Goal: Information Seeking & Learning: Compare options

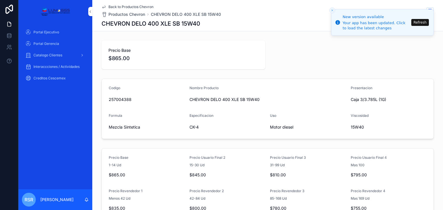
click at [138, 60] on span "$865.00" at bounding box center [183, 58] width 150 height 8
click at [76, 56] on div "Catalogo Clientes" at bounding box center [55, 55] width 60 height 9
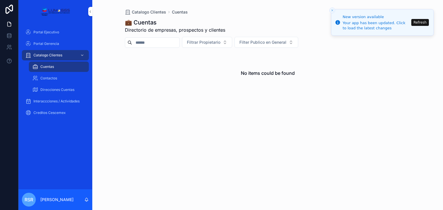
click at [70, 123] on div "Portal Ejecutivo Portal Gerencia Catalogo Clientes Cuentas Contactos Direccione…" at bounding box center [55, 74] width 74 height 103
click at [54, 33] on span "Portal Ejecutivo" at bounding box center [46, 32] width 26 height 5
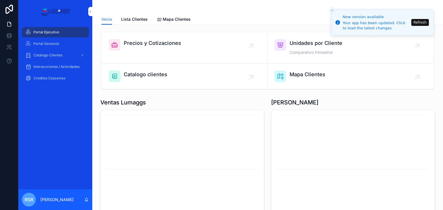
click at [178, 48] on div "Precios y Cotizaciones" at bounding box center [152, 45] width 57 height 12
click at [141, 48] on div "Precios y Cotizaciones" at bounding box center [152, 45] width 57 height 12
click at [163, 42] on span "Precios y Cotizaciones" at bounding box center [152, 43] width 57 height 8
click at [168, 42] on span "Precios y Cotizaciones" at bounding box center [152, 43] width 57 height 8
click at [169, 43] on span "Precios y Cotizaciones" at bounding box center [152, 43] width 57 height 8
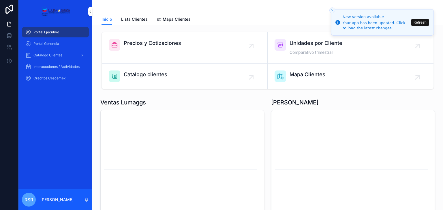
click at [168, 43] on span "Precios y Cotizaciones" at bounding box center [152, 43] width 57 height 8
click at [167, 44] on span "Precios y Cotizaciones" at bounding box center [152, 43] width 57 height 8
click at [69, 31] on div "Portal Ejecutivo" at bounding box center [55, 32] width 60 height 9
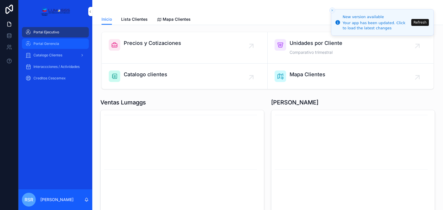
click at [54, 45] on span "Portal Gerencia" at bounding box center [46, 44] width 26 height 5
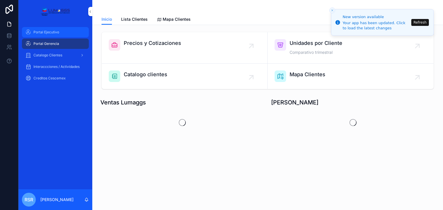
click at [63, 32] on div "Portal Ejecutivo" at bounding box center [55, 32] width 60 height 9
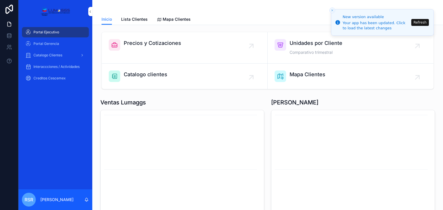
click at [137, 45] on span "Precios y Cotizaciones" at bounding box center [152, 43] width 57 height 8
click at [158, 44] on span "Precios y Cotizaciones" at bounding box center [152, 43] width 57 height 8
click at [158, 45] on span "Precios y Cotizaciones" at bounding box center [152, 43] width 57 height 8
click at [307, 42] on span "Unidades por Cliente" at bounding box center [315, 43] width 53 height 8
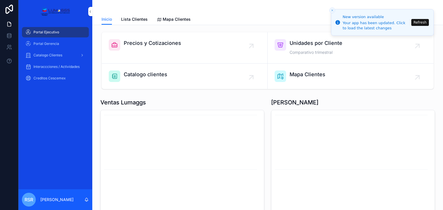
click at [302, 45] on span "Unidades por Cliente" at bounding box center [315, 43] width 53 height 8
click at [294, 72] on span "Mapa Clientes" at bounding box center [307, 75] width 36 height 8
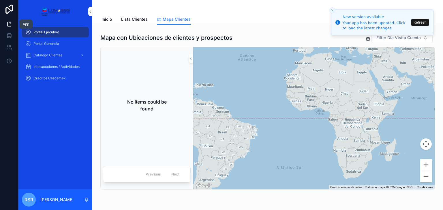
click at [8, 26] on icon at bounding box center [8, 24] width 3 height 4
click at [53, 31] on span "Portal Ejecutivo" at bounding box center [46, 32] width 26 height 5
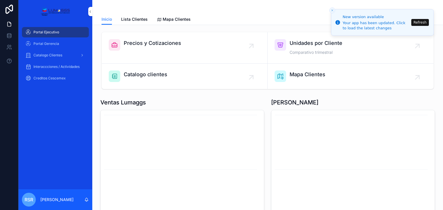
click at [152, 38] on link "Precios y Cotizaciones" at bounding box center [185, 47] width 166 height 31
click at [152, 43] on span "Precios y Cotizaciones" at bounding box center [152, 43] width 57 height 8
click at [53, 45] on span "Portal Gerencia" at bounding box center [46, 44] width 26 height 5
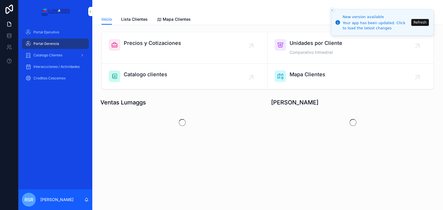
click at [142, 39] on span "Precios y Cotizaciones" at bounding box center [152, 43] width 57 height 8
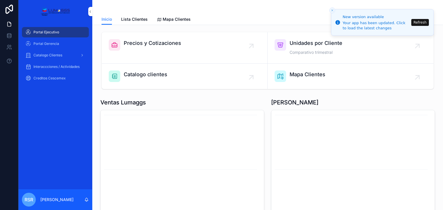
click at [141, 42] on span "Precios y Cotizaciones" at bounding box center [152, 43] width 57 height 8
click at [50, 200] on p "[PERSON_NAME]" at bounding box center [56, 200] width 33 height 6
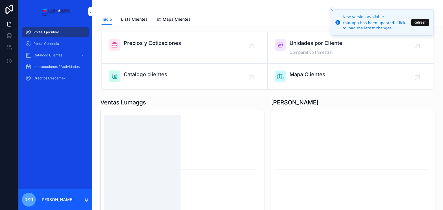
click at [167, 149] on icon "chart" at bounding box center [181, 169] width 154 height 111
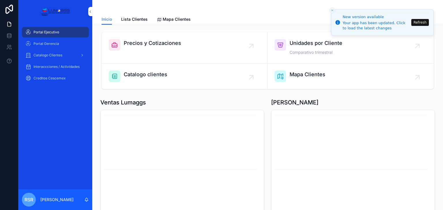
drag, startPoint x: 230, startPoint y: 108, endPoint x: 220, endPoint y: 106, distance: 10.6
click at [57, 44] on span "Portal Gerencia" at bounding box center [46, 44] width 26 height 5
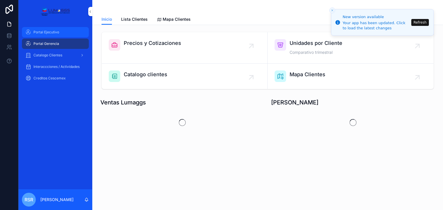
click at [64, 33] on div "Portal Ejecutivo" at bounding box center [55, 32] width 60 height 9
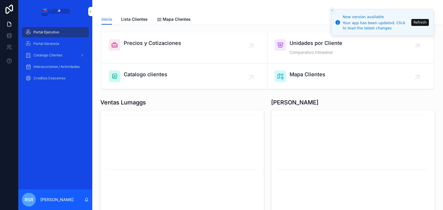
click at [141, 75] on span "Catalogo clientes" at bounding box center [146, 75] width 44 height 8
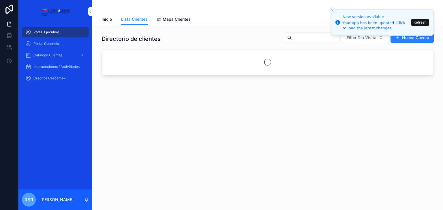
click at [295, 39] on input "scrollable content" at bounding box center [315, 38] width 47 height 8
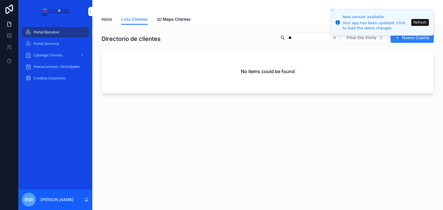
type input "*"
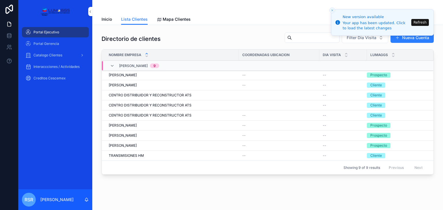
click at [133, 144] on span "[PERSON_NAME]" at bounding box center [123, 146] width 28 height 5
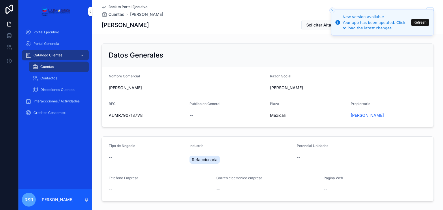
click at [332, 11] on icon "Close toast" at bounding box center [331, 10] width 3 height 3
click at [420, 22] on button "Refresh" at bounding box center [420, 22] width 18 height 7
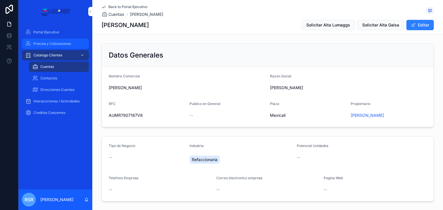
click at [61, 44] on span "Precios y Cotizaciones" at bounding box center [51, 44] width 37 height 5
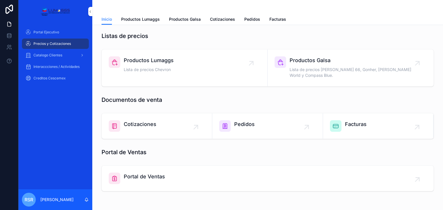
click at [147, 61] on span "Productos Lumaggs" at bounding box center [149, 60] width 50 height 8
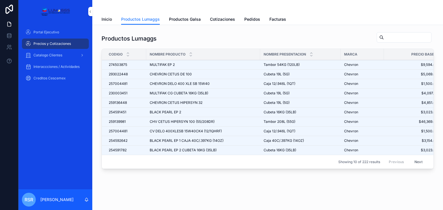
click at [384, 38] on input "scrollable content" at bounding box center [407, 37] width 47 height 8
type input "*****"
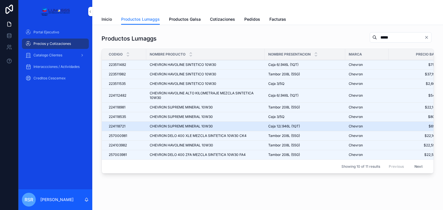
click at [203, 126] on span "CHEVRON SUPREME MINERAL 10W30" at bounding box center [181, 126] width 63 height 5
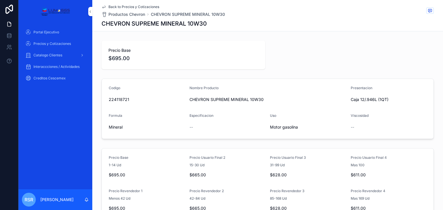
click at [101, 6] on icon "scrollable content" at bounding box center [103, 7] width 5 height 5
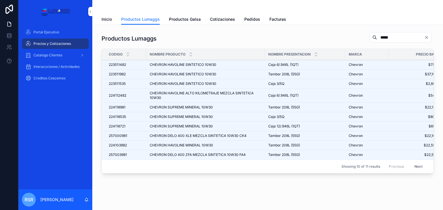
click at [378, 38] on input "*****" at bounding box center [400, 37] width 47 height 8
type input "*****"
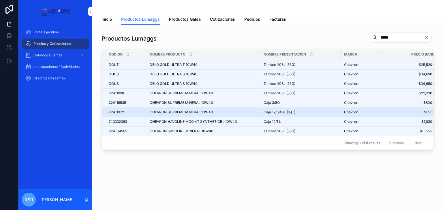
click at [258, 111] on td "CHEVRON SUPREME MINERAL 10W40 CHEVRON SUPREME MINERAL 10W40" at bounding box center [203, 113] width 114 height 10
click at [274, 111] on span "Caja 12/.946L (1QT)" at bounding box center [279, 112] width 32 height 5
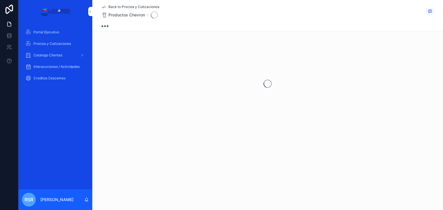
click at [274, 111] on div "scrollable content" at bounding box center [267, 83] width 351 height 91
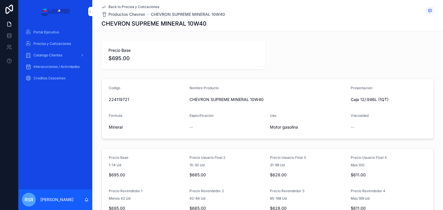
click at [103, 8] on icon "scrollable content" at bounding box center [103, 7] width 5 height 5
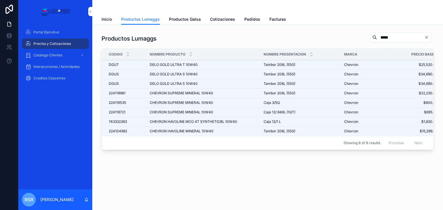
click at [385, 37] on input "*****" at bounding box center [400, 37] width 47 height 8
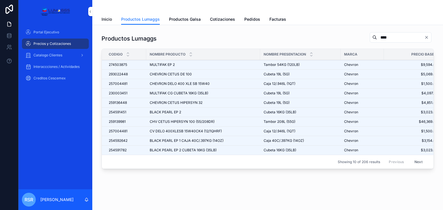
type input "****"
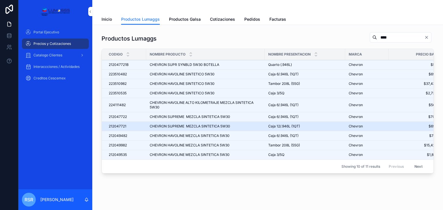
click at [280, 128] on span "Caja 12/.946L (1QT)" at bounding box center [284, 126] width 32 height 5
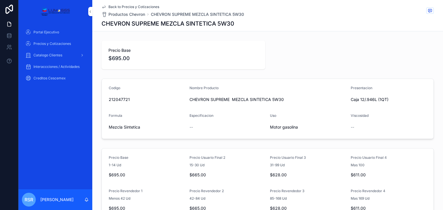
click at [101, 7] on icon "scrollable content" at bounding box center [103, 7] width 5 height 5
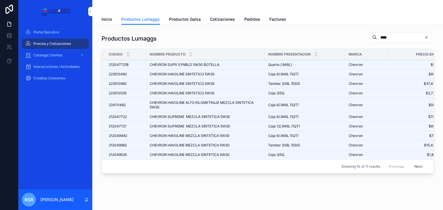
click at [377, 38] on input "****" at bounding box center [400, 37] width 47 height 8
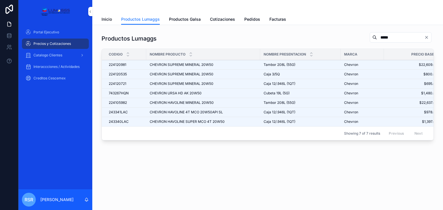
click at [392, 36] on input "*****" at bounding box center [400, 37] width 47 height 8
type input "*"
type input "***"
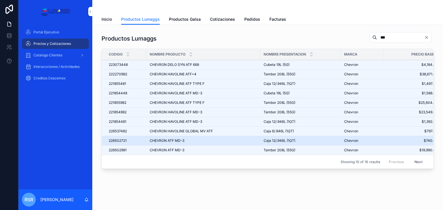
click at [214, 142] on div "CHEVRON ATF MD-3 CHEVRON ATF MD-3" at bounding box center [203, 141] width 107 height 5
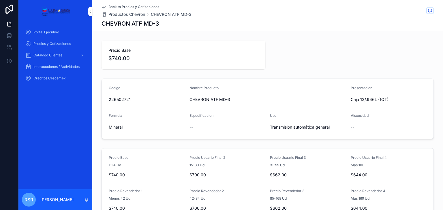
click at [101, 8] on icon "scrollable content" at bounding box center [103, 7] width 5 height 5
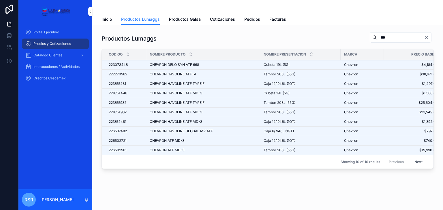
click at [377, 37] on input "***" at bounding box center [400, 37] width 47 height 8
type input "*"
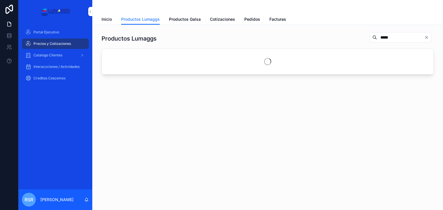
type input "*****"
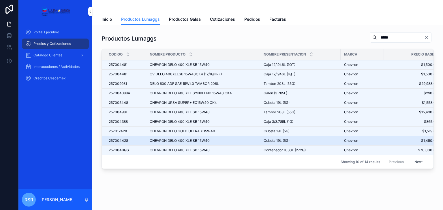
click at [271, 139] on span "Cubeta 19L (5G)" at bounding box center [276, 141] width 26 height 5
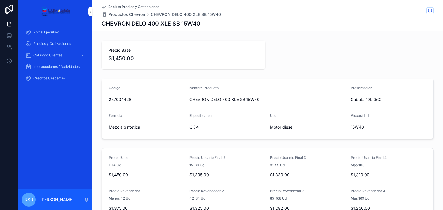
click at [103, 7] on icon "scrollable content" at bounding box center [103, 7] width 5 height 5
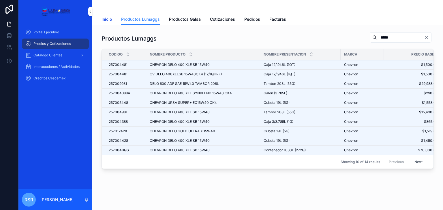
click at [104, 20] on span "Inicio" at bounding box center [106, 19] width 10 height 6
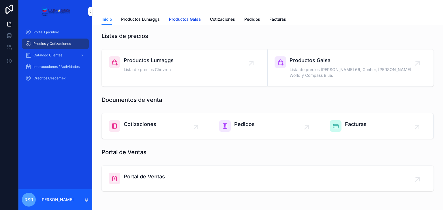
click at [188, 19] on span "Productos Galsa" at bounding box center [185, 19] width 32 height 6
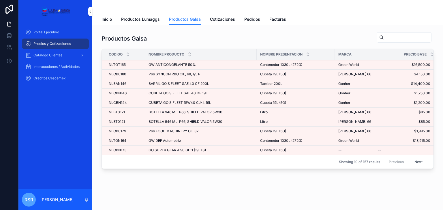
click at [384, 38] on input "scrollable content" at bounding box center [407, 37] width 47 height 8
click at [187, 75] on span "P66 SYNCON R&O OIL, 68, 1/5 P" at bounding box center [174, 74] width 52 height 5
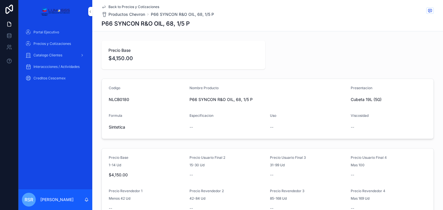
click at [103, 5] on icon "scrollable content" at bounding box center [103, 7] width 5 height 5
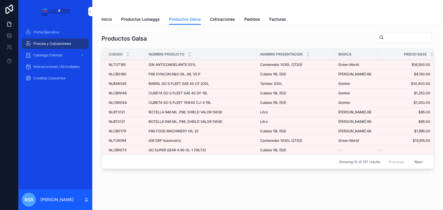
click at [384, 38] on input "scrollable content" at bounding box center [407, 37] width 47 height 8
type input "**"
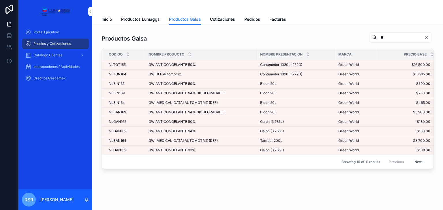
click at [423, 102] on span "$465.00" at bounding box center [404, 103] width 52 height 5
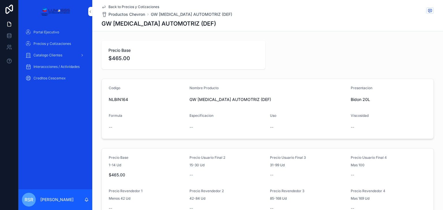
click at [103, 7] on icon "scrollable content" at bounding box center [103, 7] width 5 height 5
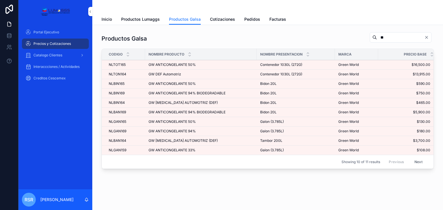
click at [377, 38] on input "**" at bounding box center [400, 37] width 47 height 8
click at [425, 37] on icon "Clear" at bounding box center [426, 37] width 2 height 2
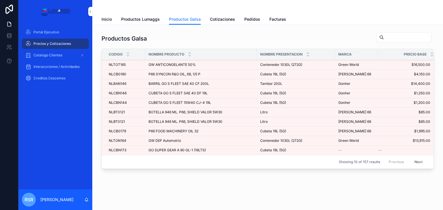
click at [380, 65] on span "$16,500.00" at bounding box center [404, 65] width 52 height 5
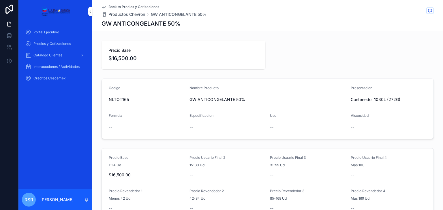
click at [102, 7] on icon "scrollable content" at bounding box center [103, 7] width 3 height 2
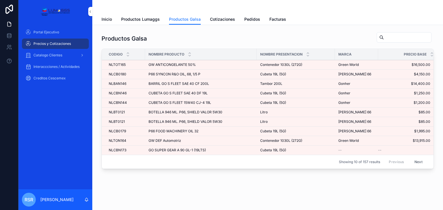
click at [384, 37] on input "scrollable content" at bounding box center [407, 37] width 47 height 8
type input "*****"
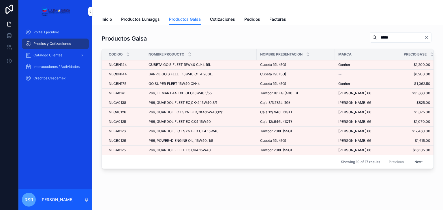
click at [386, 39] on input "*****" at bounding box center [400, 37] width 47 height 8
click at [140, 20] on span "Productos Lumaggs" at bounding box center [140, 19] width 39 height 6
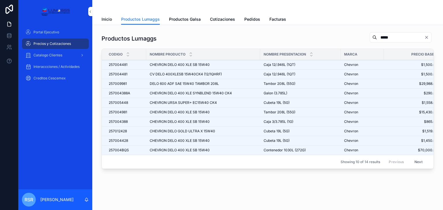
click at [379, 37] on input "*****" at bounding box center [400, 37] width 47 height 8
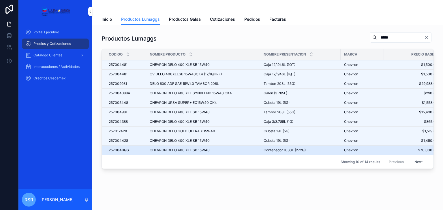
click at [420, 149] on span "$70,000.00" at bounding box center [411, 150] width 54 height 5
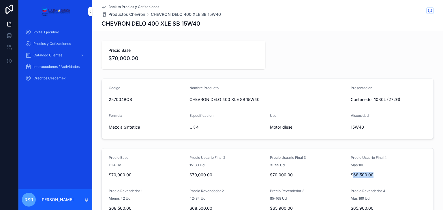
drag, startPoint x: 351, startPoint y: 174, endPoint x: 375, endPoint y: 174, distance: 24.2
click at [375, 174] on span "$68,500.00" at bounding box center [389, 175] width 76 height 6
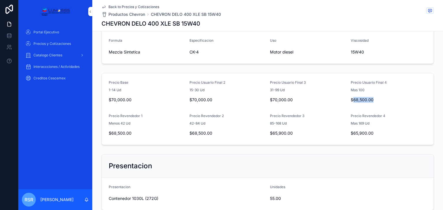
scroll to position [76, 0]
drag, startPoint x: 351, startPoint y: 132, endPoint x: 376, endPoint y: 132, distance: 25.4
click at [376, 132] on span "$65,900.00" at bounding box center [389, 133] width 76 height 6
drag, startPoint x: 350, startPoint y: 132, endPoint x: 378, endPoint y: 135, distance: 28.2
click at [378, 135] on div "$65,900.00" at bounding box center [389, 132] width 76 height 9
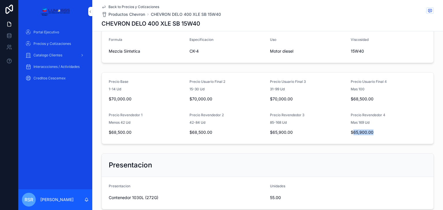
drag, startPoint x: 351, startPoint y: 132, endPoint x: 377, endPoint y: 131, distance: 26.3
click at [377, 131] on span "$65,900.00" at bounding box center [389, 133] width 76 height 6
